Goal: Task Accomplishment & Management: Manage account settings

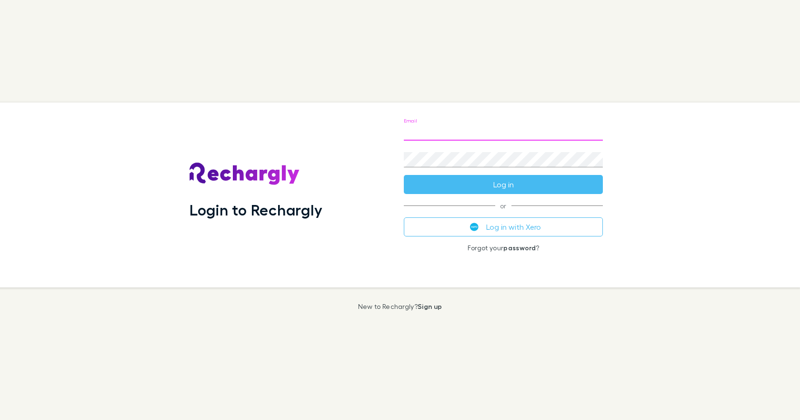
type input "**********"
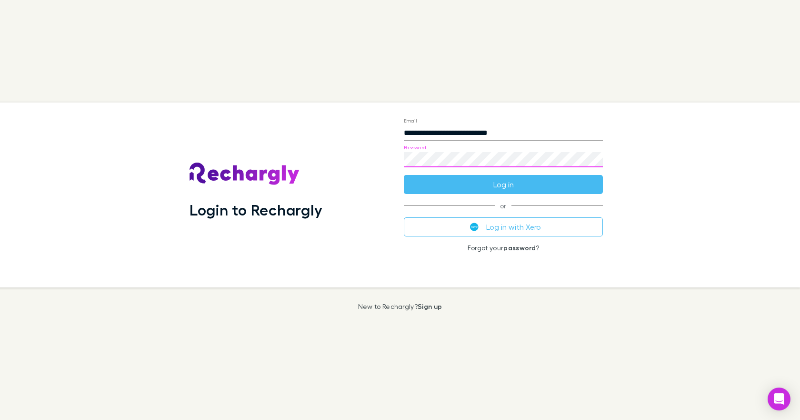
click at [404, 175] on button "Log in" at bounding box center [503, 184] width 199 height 19
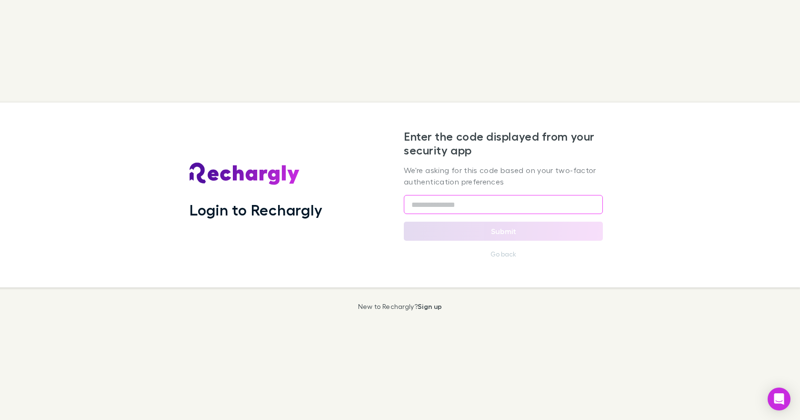
click at [413, 204] on input "text" at bounding box center [503, 204] width 199 height 19
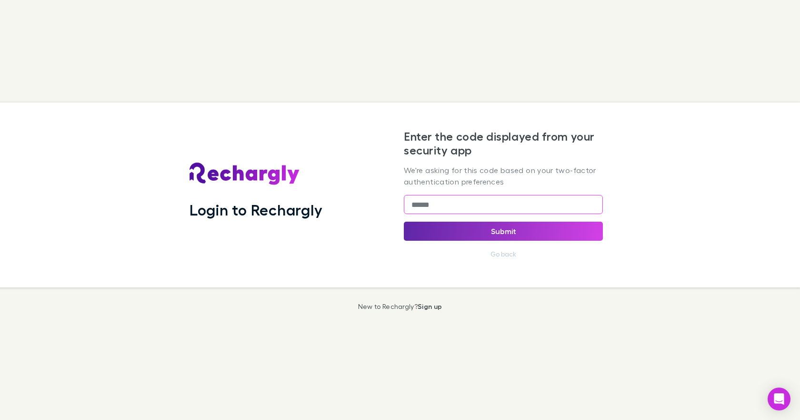
type input "******"
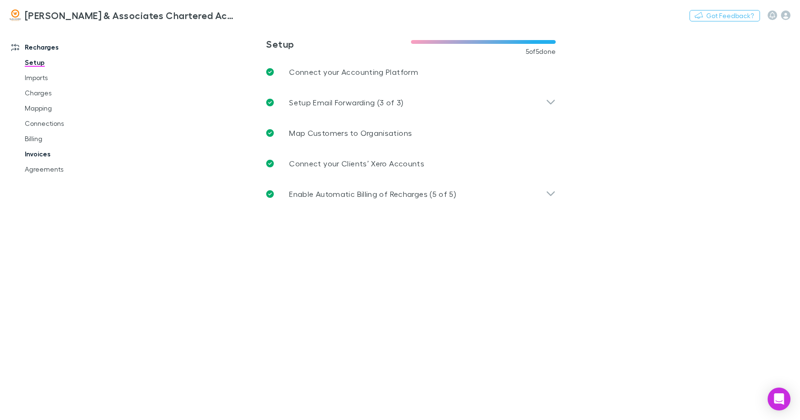
click at [38, 151] on link "Invoices" at bounding box center [70, 153] width 111 height 15
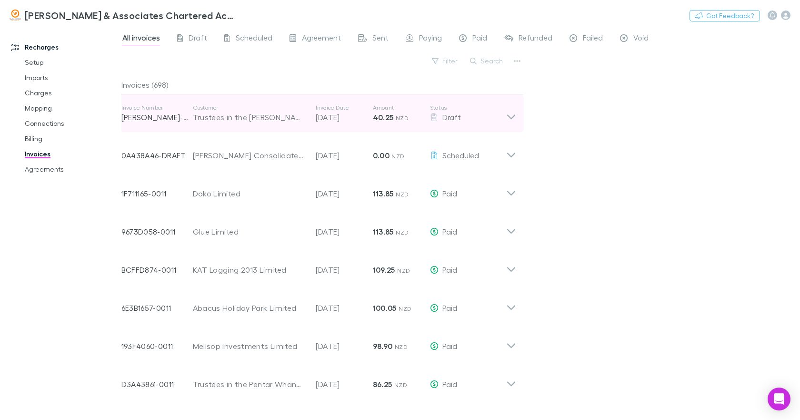
click at [511, 116] on icon at bounding box center [511, 113] width 10 height 19
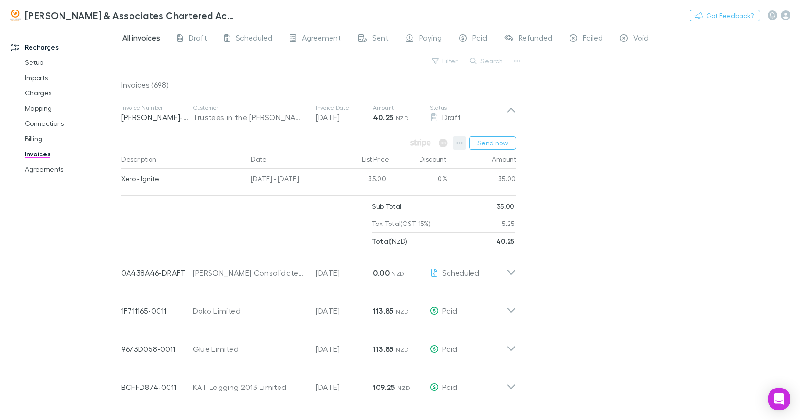
click at [459, 144] on icon "button" at bounding box center [459, 143] width 7 height 8
click at [582, 151] on div at bounding box center [400, 210] width 800 height 420
click at [60, 171] on link "Agreements" at bounding box center [70, 168] width 111 height 15
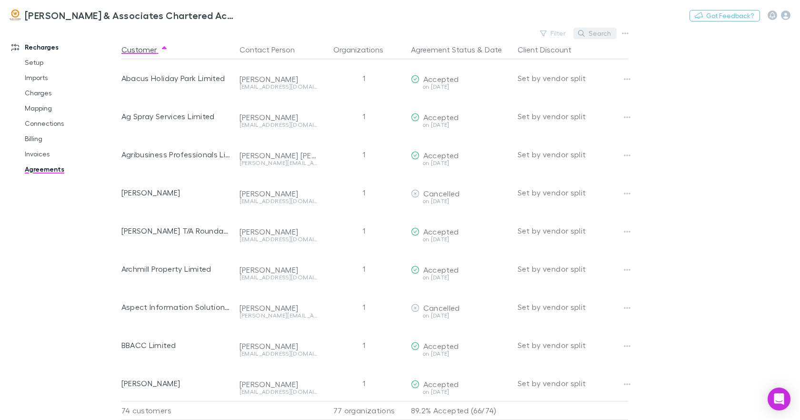
click at [592, 34] on button "Search" at bounding box center [595, 33] width 43 height 11
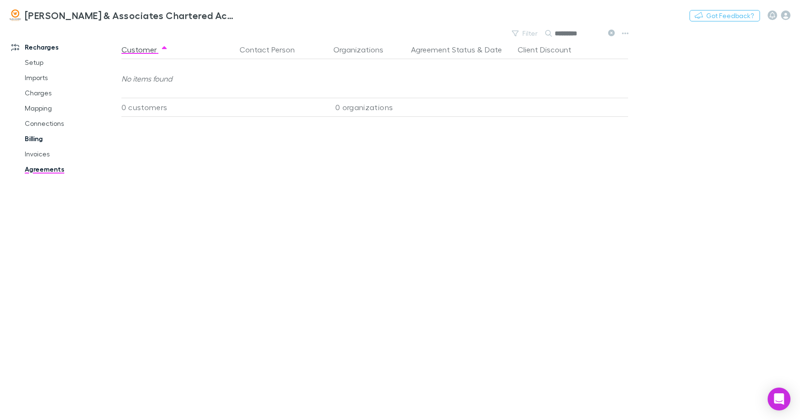
type input "*********"
click at [41, 141] on link "Billing" at bounding box center [70, 138] width 111 height 15
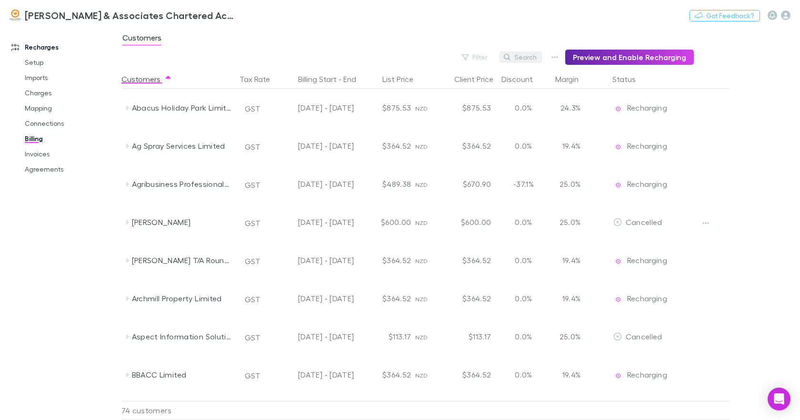
click at [530, 56] on button "Search" at bounding box center [520, 56] width 43 height 11
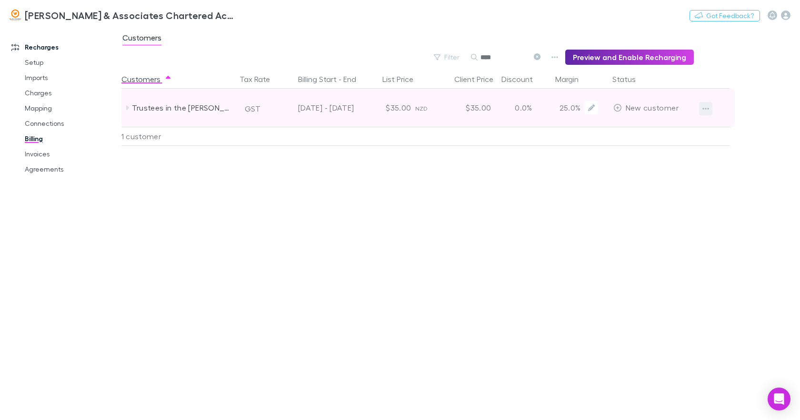
type input "****"
click at [703, 107] on icon "button" at bounding box center [706, 109] width 7 height 8
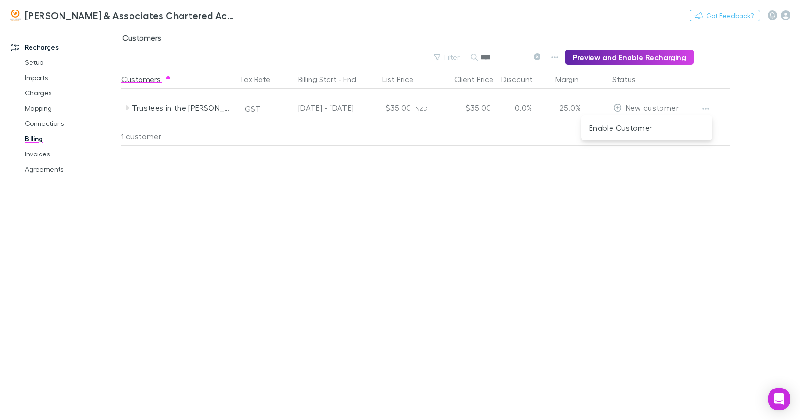
click at [618, 109] on div at bounding box center [400, 210] width 800 height 420
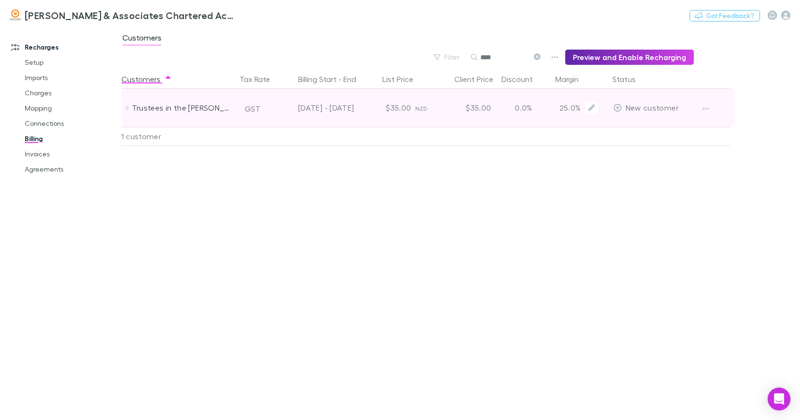
click at [617, 108] on icon at bounding box center [618, 108] width 8 height 8
click at [128, 106] on icon at bounding box center [127, 108] width 8 height 8
click at [705, 108] on icon "button" at bounding box center [706, 109] width 7 height 8
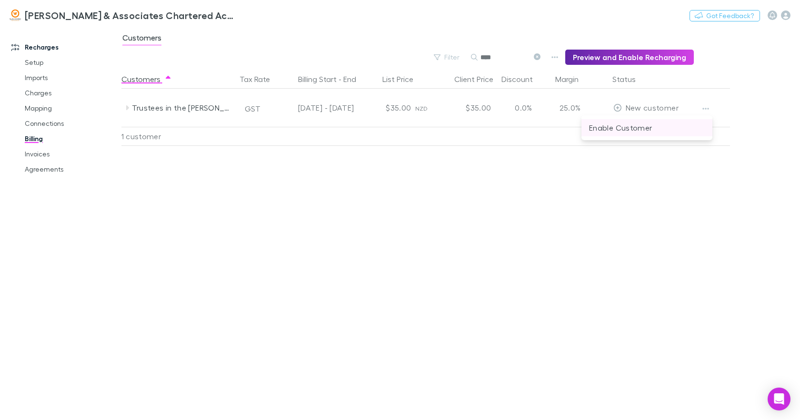
click at [627, 126] on p "Enable Customer" at bounding box center [647, 127] width 116 height 11
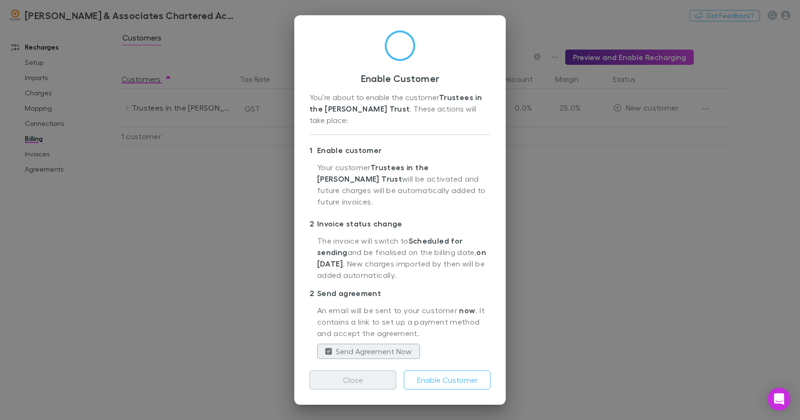
click at [352, 371] on button "Close" at bounding box center [353, 379] width 87 height 19
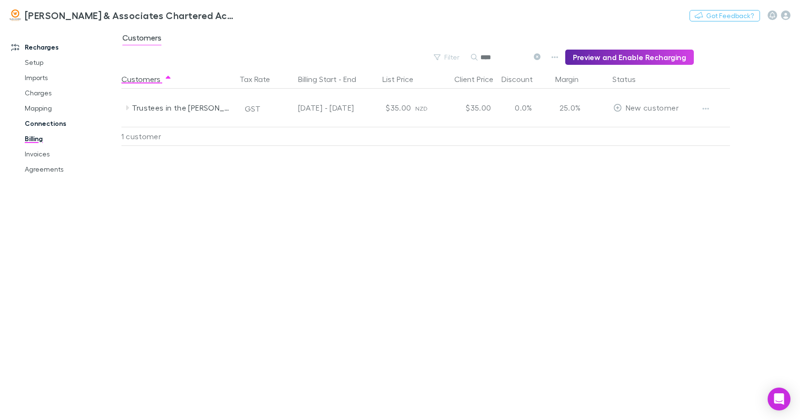
click at [54, 124] on link "Connections" at bounding box center [70, 123] width 111 height 15
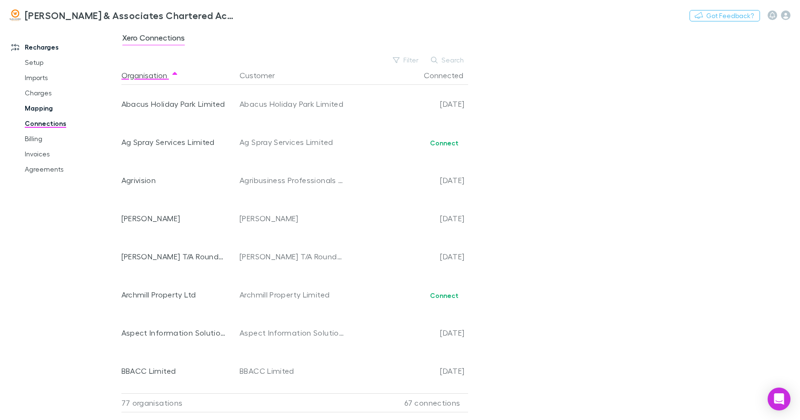
click at [50, 107] on link "Mapping" at bounding box center [70, 108] width 111 height 15
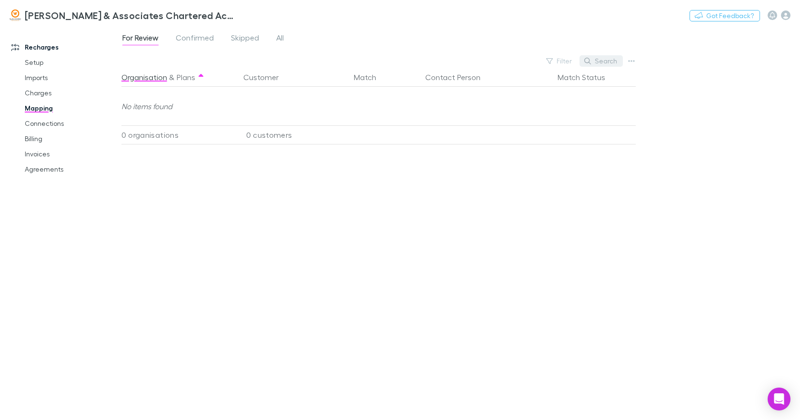
click at [603, 61] on button "Search" at bounding box center [601, 60] width 43 height 11
type input "****"
click at [47, 96] on link "Charges" at bounding box center [70, 92] width 111 height 15
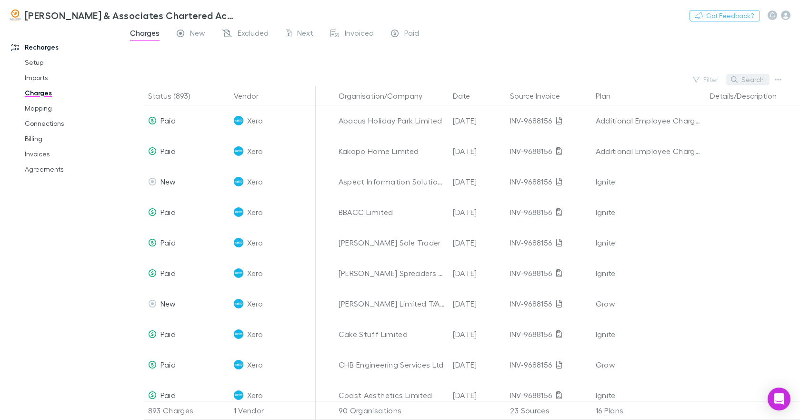
click at [750, 80] on button "Search" at bounding box center [747, 79] width 43 height 11
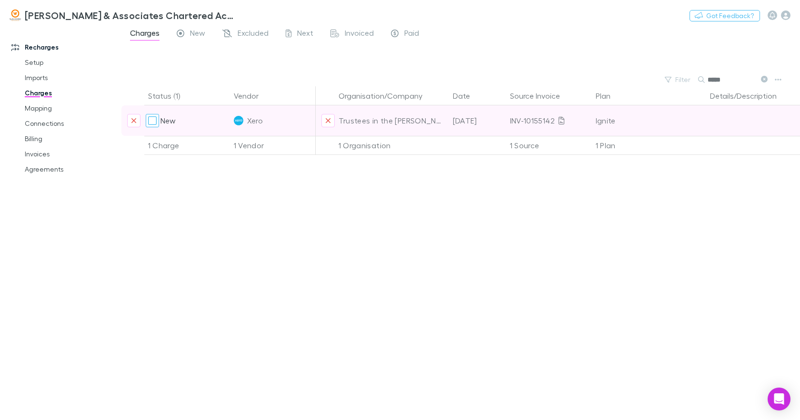
type input "****"
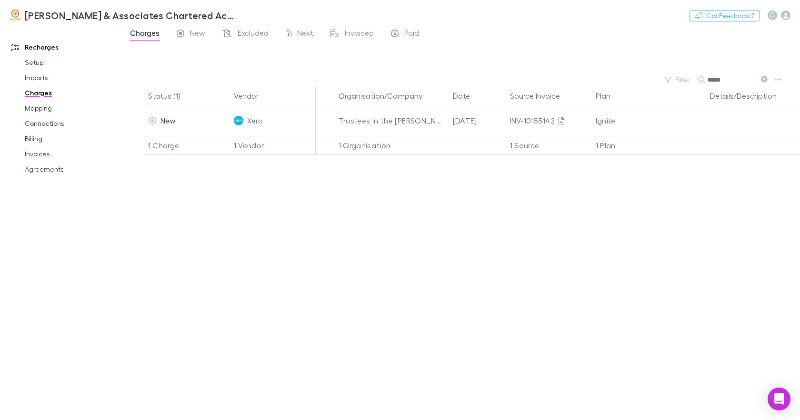
click at [161, 147] on div "1 Charge" at bounding box center [187, 145] width 86 height 19
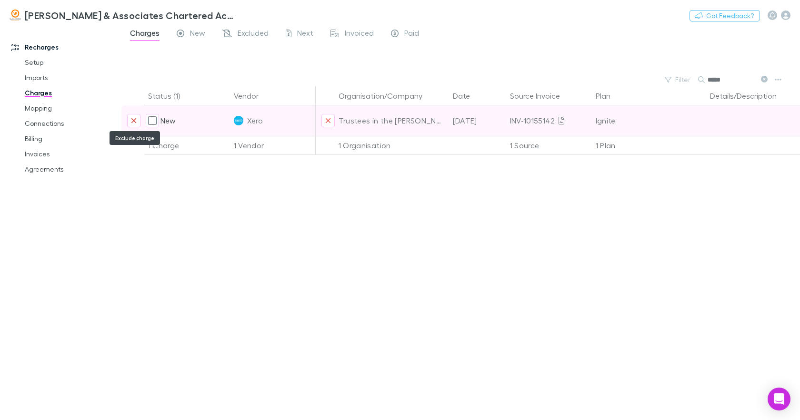
click at [131, 120] on icon "Exclude charge" at bounding box center [134, 121] width 6 height 8
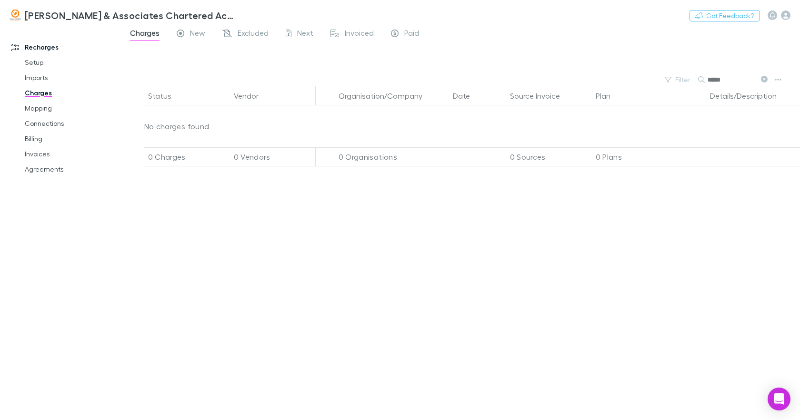
click at [764, 79] on icon at bounding box center [764, 79] width 7 height 7
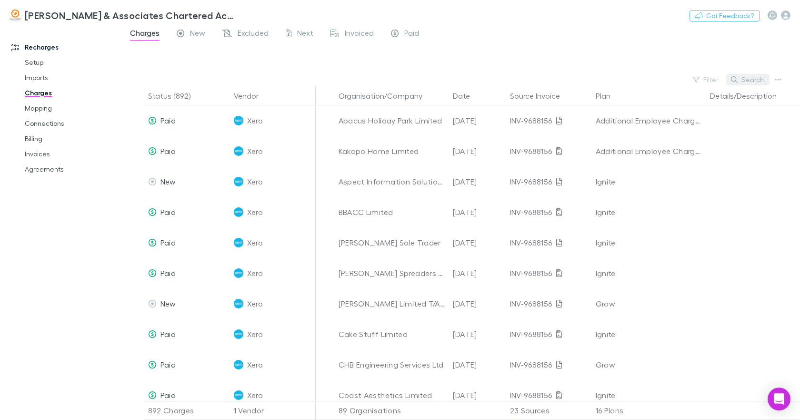
click at [741, 80] on button "Search" at bounding box center [747, 79] width 43 height 11
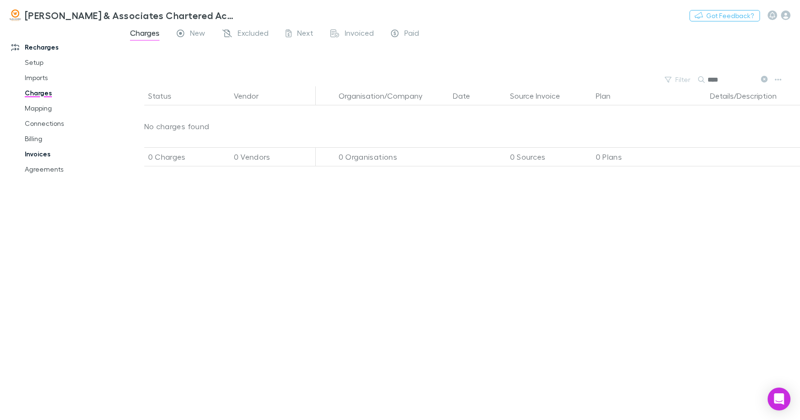
type input "****"
click at [38, 152] on link "Invoices" at bounding box center [70, 153] width 111 height 15
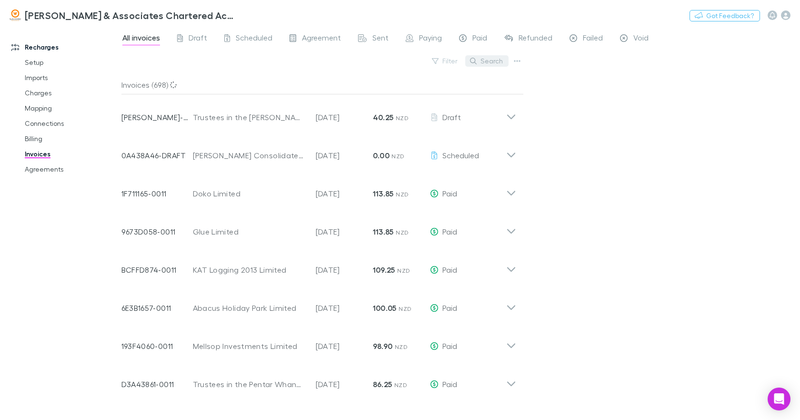
click at [482, 60] on button "Search" at bounding box center [486, 60] width 43 height 11
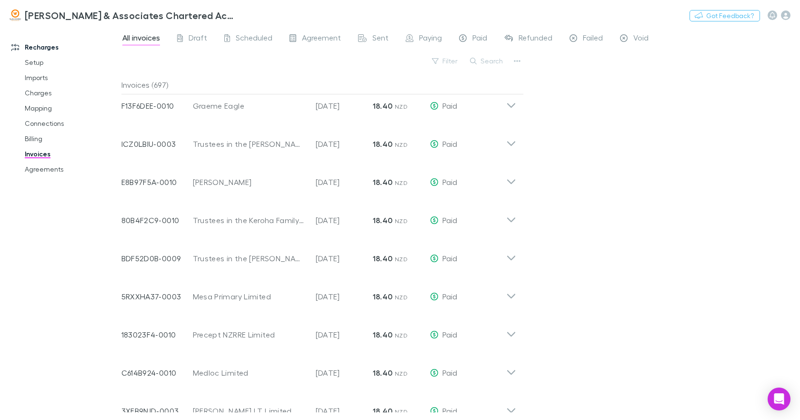
scroll to position [4460, 0]
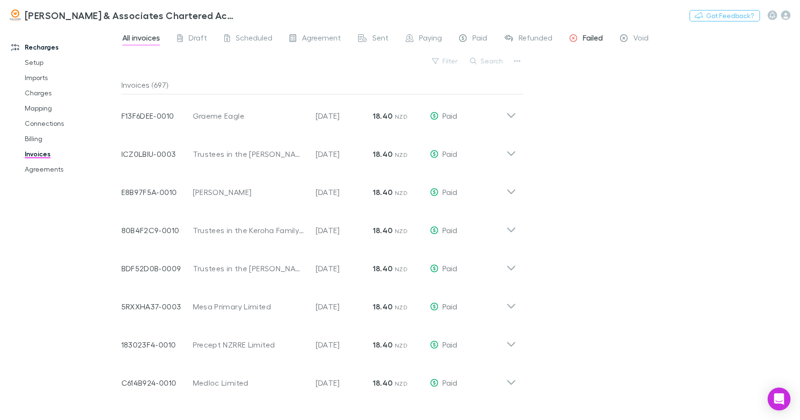
click at [588, 38] on span "Failed" at bounding box center [593, 39] width 20 height 12
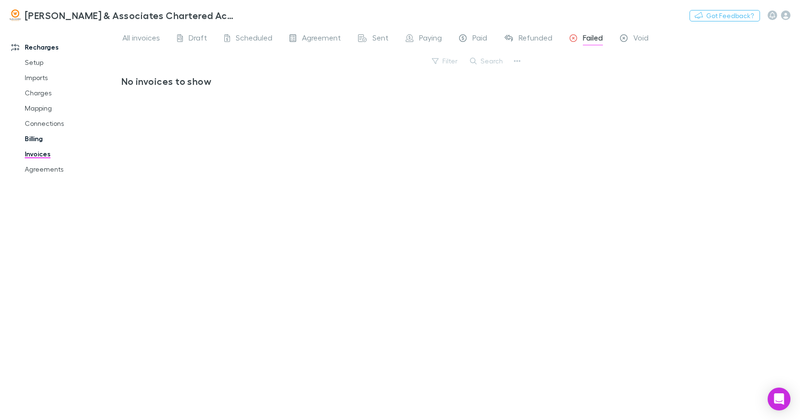
click at [34, 138] on link "Billing" at bounding box center [70, 138] width 111 height 15
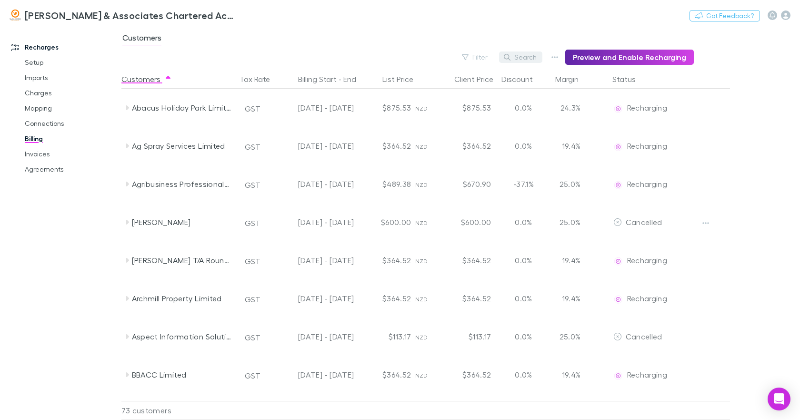
click at [532, 57] on button "Search" at bounding box center [520, 56] width 43 height 11
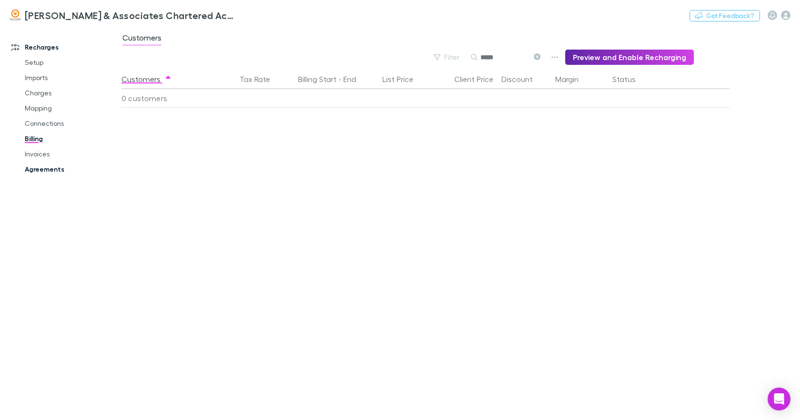
type input "****"
click at [48, 167] on link "Agreements" at bounding box center [70, 168] width 111 height 15
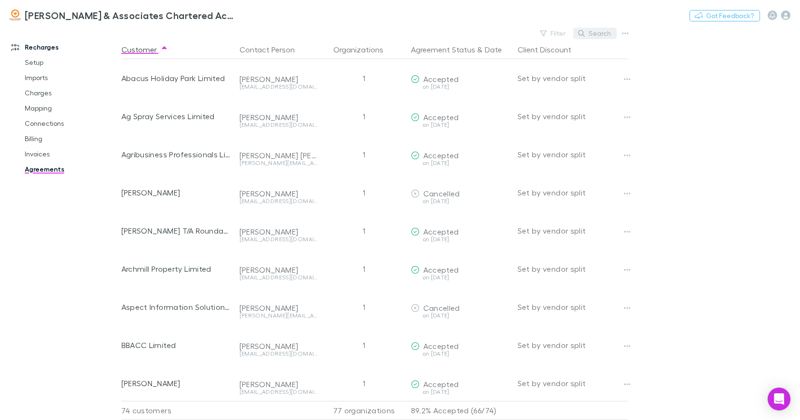
click at [595, 31] on button "Search" at bounding box center [595, 33] width 43 height 11
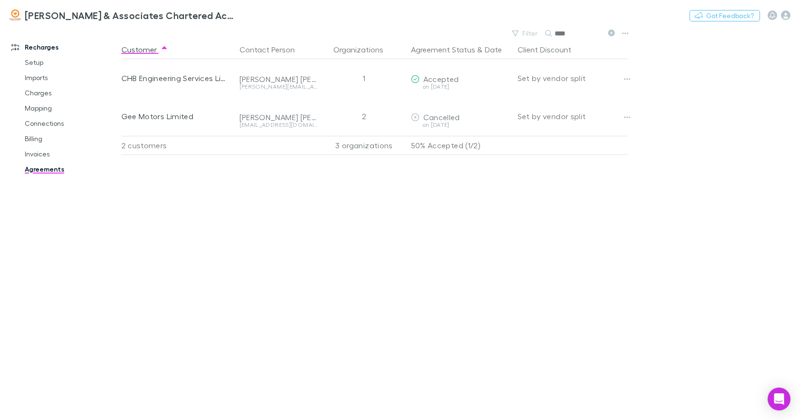
type input "****"
click at [611, 31] on icon at bounding box center [611, 33] width 7 height 7
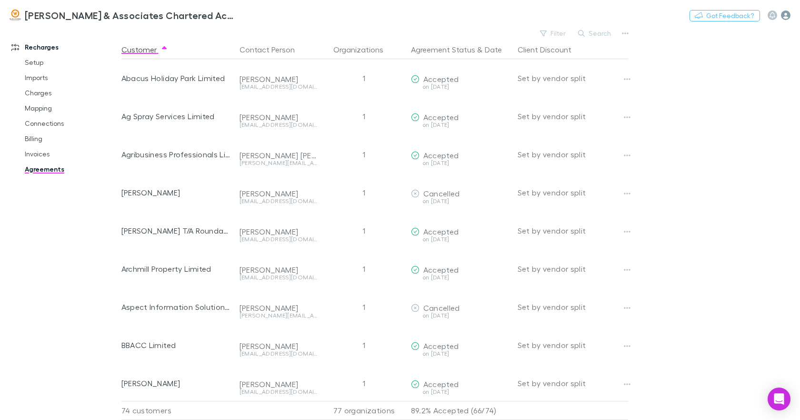
click at [788, 14] on icon "button" at bounding box center [786, 15] width 10 height 10
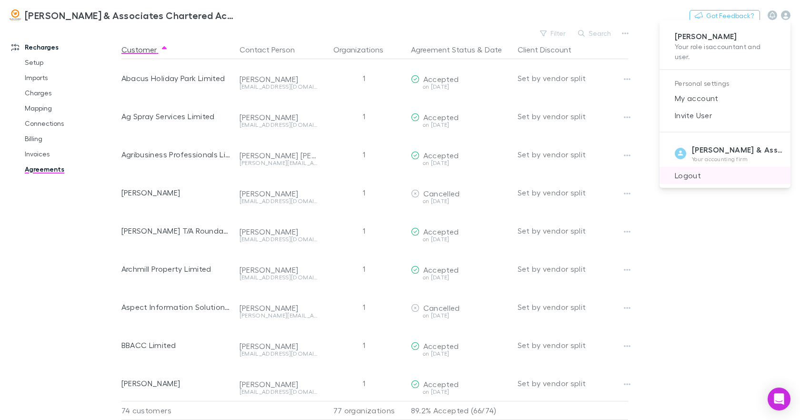
click at [698, 176] on span "Logout" at bounding box center [725, 175] width 116 height 11
